Goal: Find specific page/section: Find specific page/section

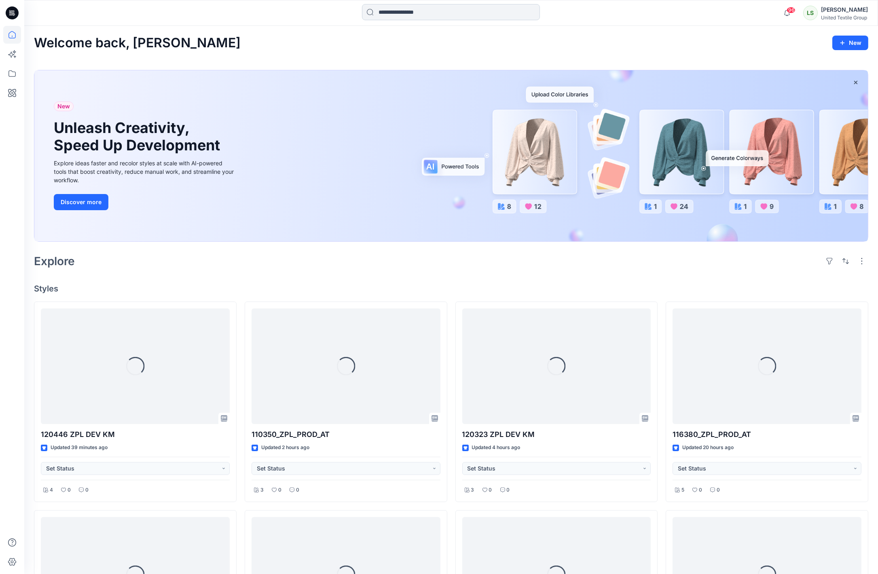
click at [469, 11] on input at bounding box center [451, 12] width 178 height 16
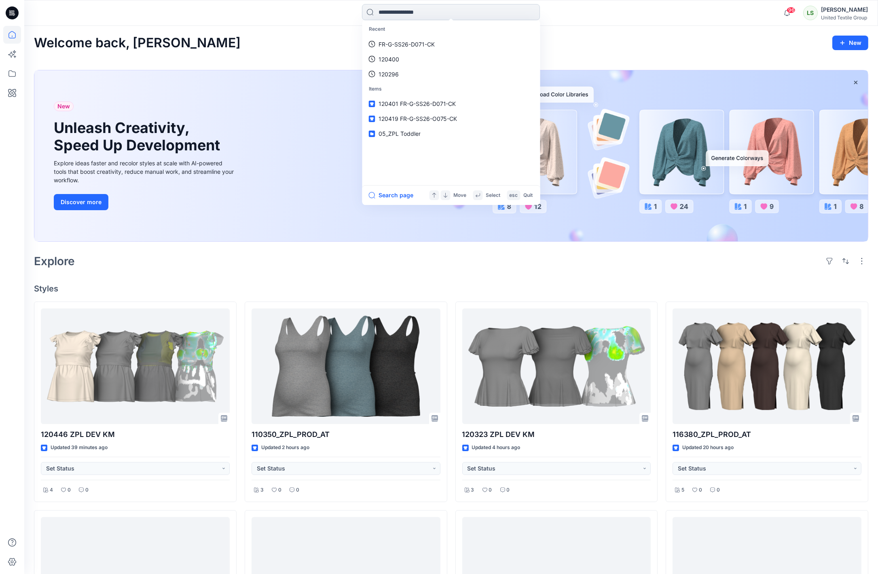
click at [471, 13] on input at bounding box center [451, 12] width 178 height 16
type input "******"
click at [457, 46] on span "FR-B-SS26-S070-CK" at bounding box center [429, 44] width 56 height 7
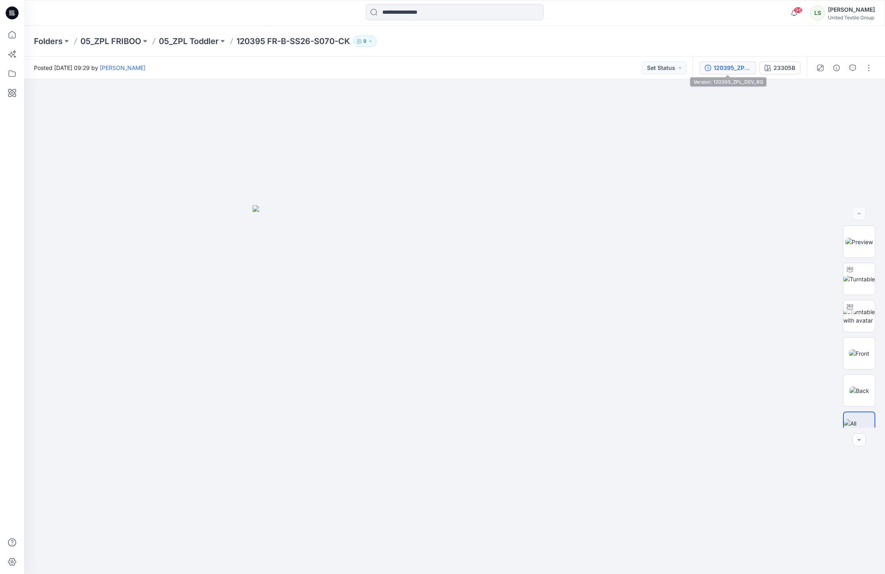
click at [738, 70] on div "120395_ZPL_DEV_RG" at bounding box center [732, 67] width 37 height 9
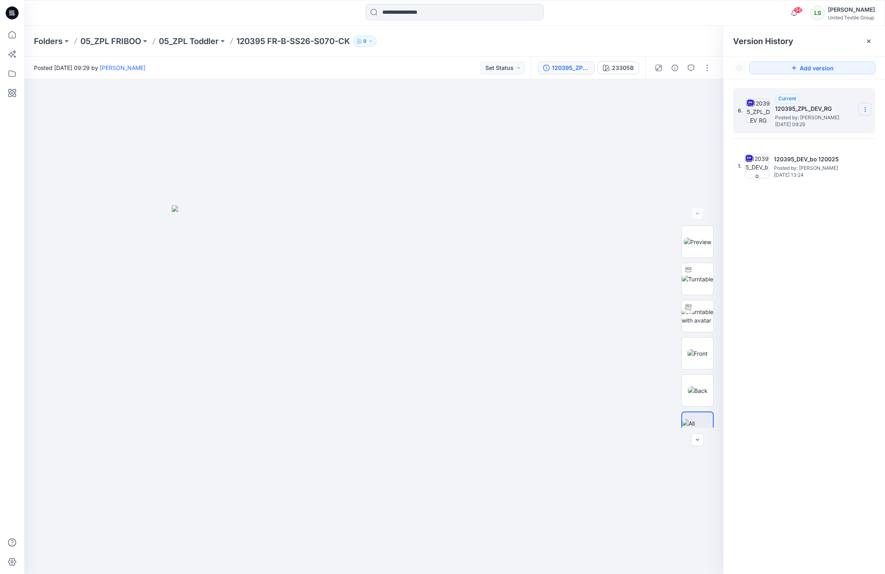
click at [860, 111] on section at bounding box center [865, 109] width 13 height 13
click at [828, 128] on span "Download Source BW File" at bounding box center [825, 126] width 68 height 10
click at [866, 110] on icon at bounding box center [865, 109] width 6 height 6
click at [816, 162] on span "Rename Version" at bounding box center [812, 158] width 42 height 10
click at [833, 110] on input "**********" at bounding box center [825, 108] width 89 height 13
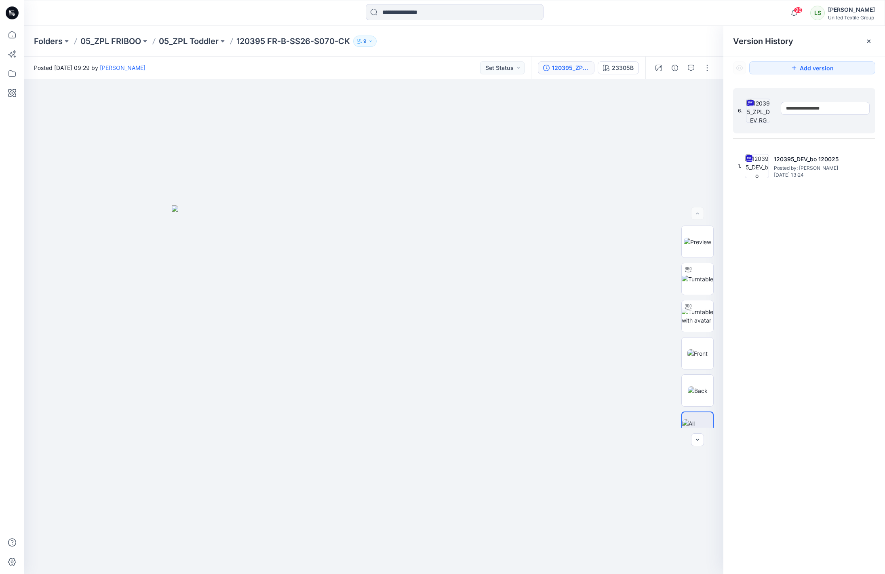
click at [818, 107] on input "**********" at bounding box center [825, 108] width 89 height 13
type input "**********"
click at [657, 42] on div "Folders 05_ZPL FRIBOO 05_ZPL Toddler 120395 FR-B-SS26-S070-CK 9" at bounding box center [423, 41] width 778 height 11
click at [352, 61] on div "Posted Tuesday, August 12, 2025 09:29 by Rita Garneliene Set Status" at bounding box center [277, 68] width 507 height 22
click at [200, 42] on p "05_ZPL Toddler" at bounding box center [189, 41] width 60 height 11
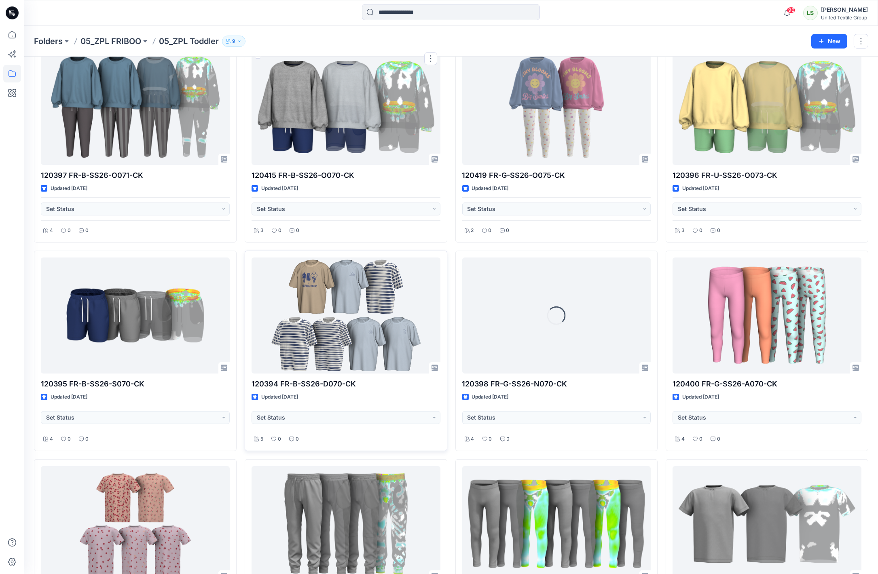
scroll to position [487, 0]
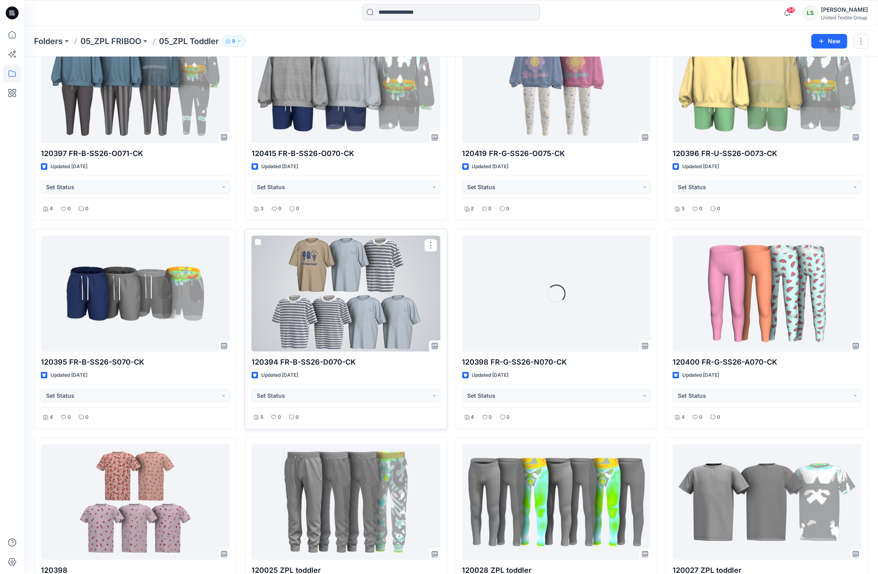
click at [309, 326] on div at bounding box center [345, 294] width 189 height 116
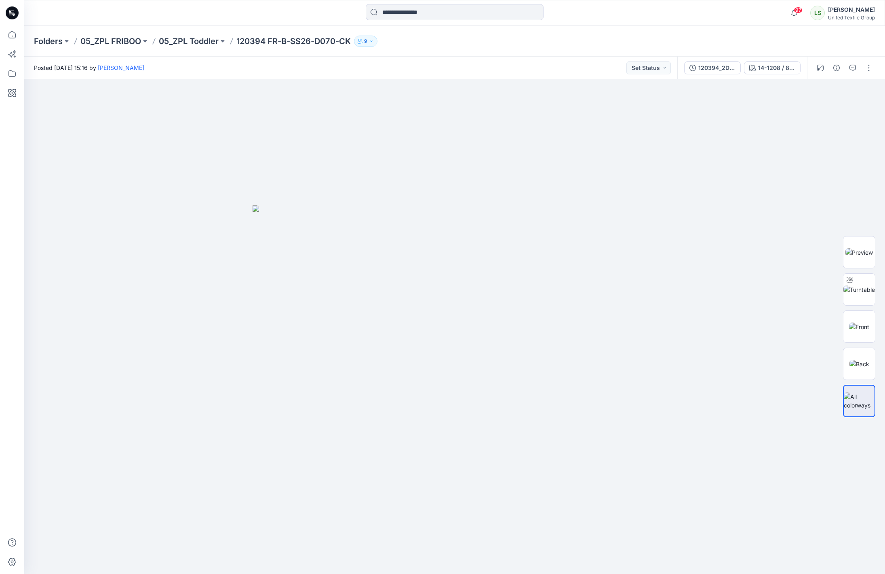
click at [459, 69] on div "Posted Thursday, September 11, 2025 15:16 by Lise Stougaard Set Status" at bounding box center [350, 68] width 653 height 22
click at [466, 60] on div "Posted [DATE] 11:47 by [PERSON_NAME] Set Status" at bounding box center [350, 68] width 653 height 22
click at [772, 66] on div "14-1208 / 8159-00" at bounding box center [776, 67] width 37 height 9
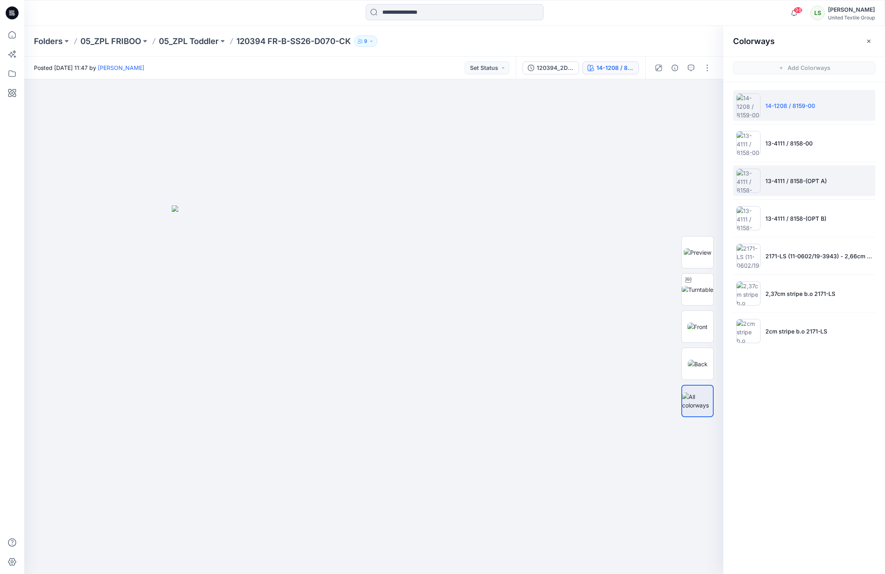
click at [837, 182] on li "13-4111 / 8158-(OPT A)" at bounding box center [804, 180] width 142 height 31
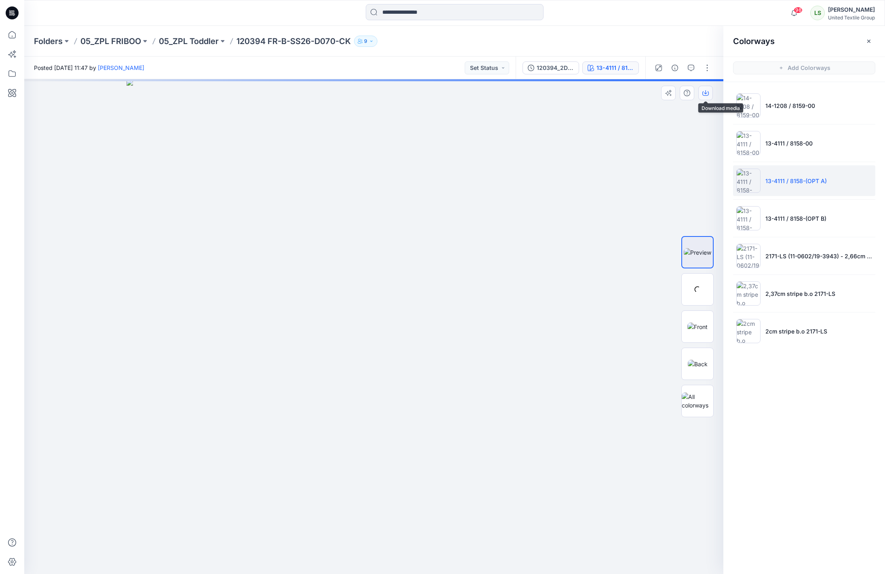
click at [705, 91] on icon "button" at bounding box center [705, 93] width 6 height 6
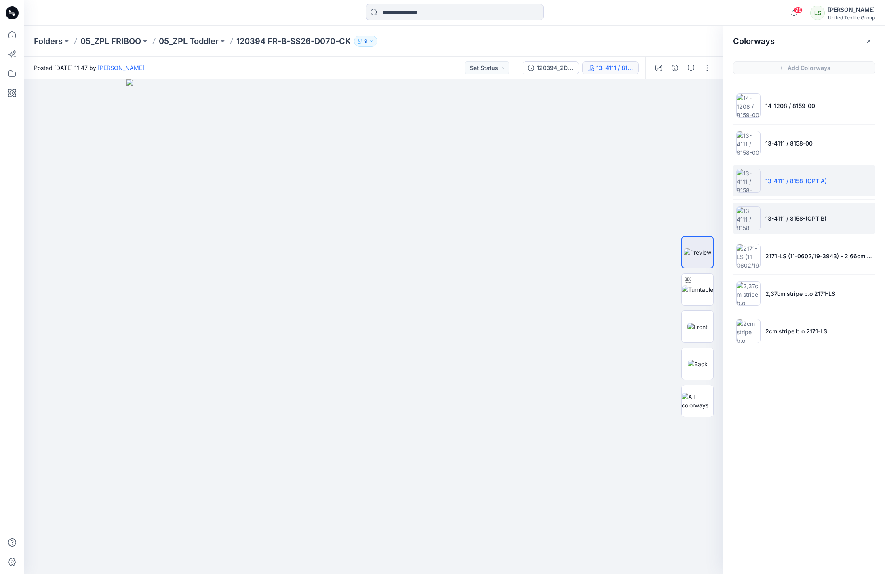
click at [834, 227] on li "13-4111 / 8158-(OPT B)" at bounding box center [804, 218] width 142 height 31
click at [705, 95] on icon "button" at bounding box center [705, 93] width 6 height 6
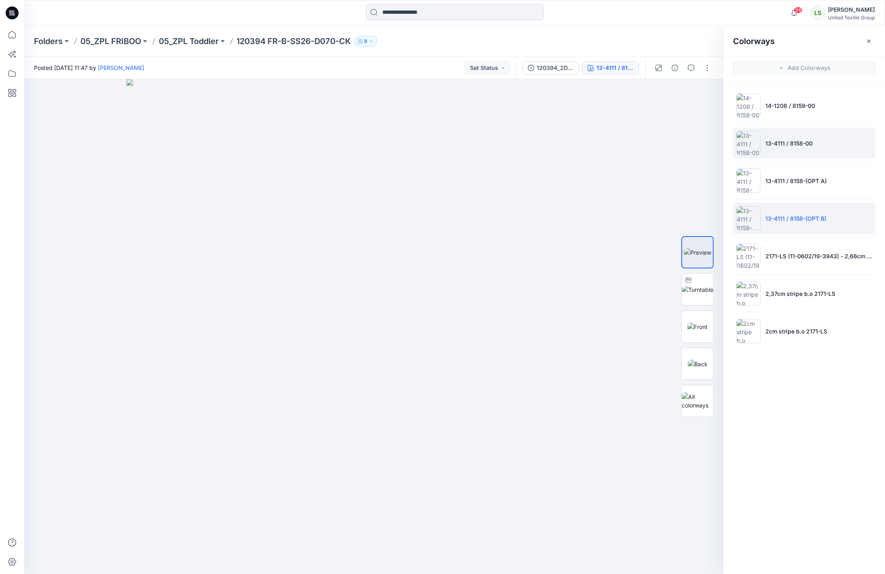
click at [836, 137] on li "13-4111 / 8158-00" at bounding box center [804, 143] width 142 height 31
click at [702, 92] on button "button" at bounding box center [705, 93] width 15 height 15
click at [693, 410] on div at bounding box center [697, 401] width 32 height 32
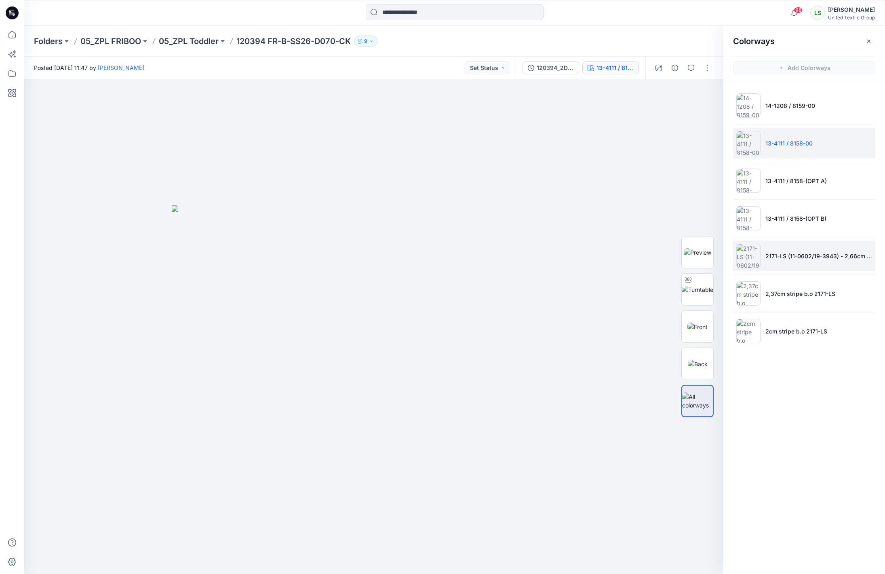
click at [795, 248] on li "2171-LS (11-0602/19-3943) - 2,66cm as s/o" at bounding box center [804, 255] width 142 height 31
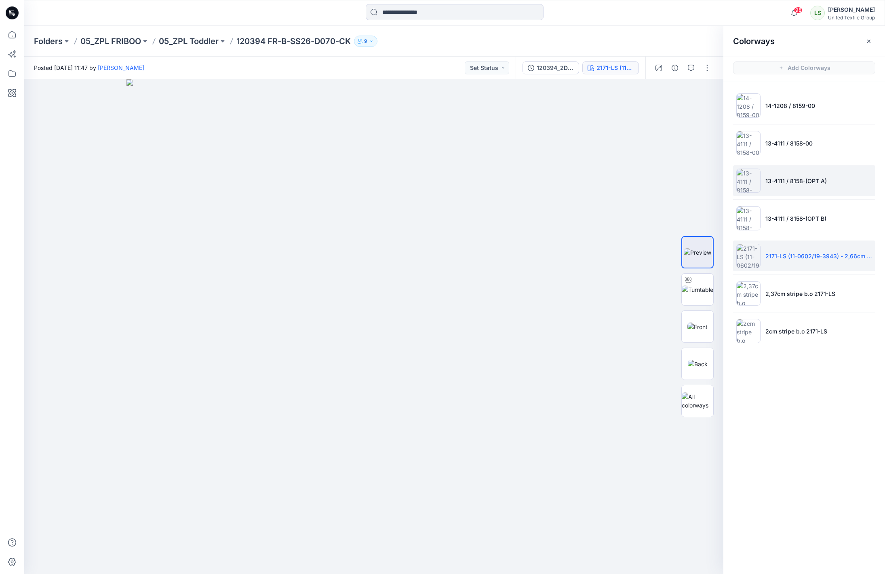
click at [806, 183] on p "13-4111 / 8158-(OPT A)" at bounding box center [796, 181] width 61 height 8
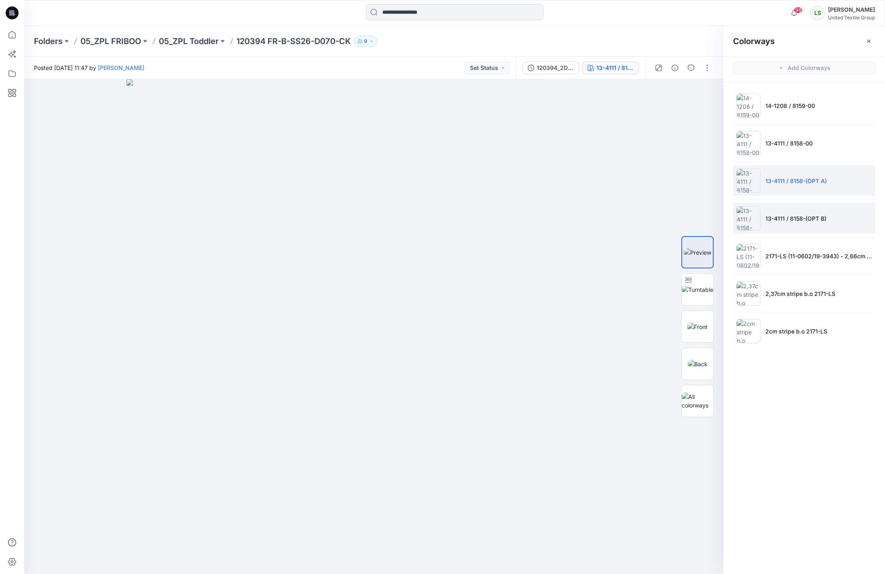
click at [774, 220] on p "13-4111 / 8158-(OPT B)" at bounding box center [796, 218] width 61 height 8
click at [773, 188] on li "13-4111 / 8158-(OPT A)" at bounding box center [804, 180] width 142 height 31
click at [779, 213] on li "13-4111 / 8158-(OPT B)" at bounding box center [804, 218] width 142 height 31
click at [783, 184] on p "13-4111 / 8158-(OPT A)" at bounding box center [796, 181] width 61 height 8
click at [777, 158] on li "13-4111 / 8158-00" at bounding box center [804, 143] width 142 height 31
